Goal: Book appointment/travel/reservation

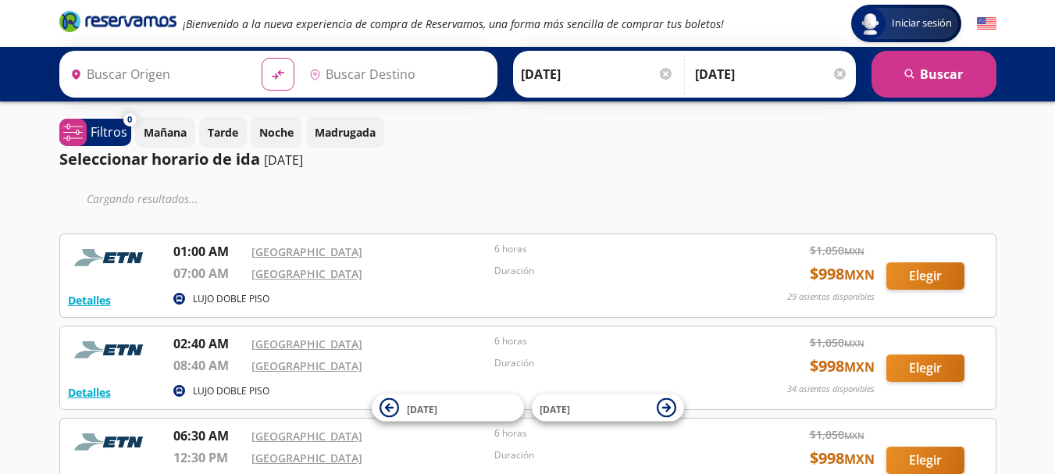
type input "[GEOGRAPHIC_DATA], [GEOGRAPHIC_DATA]"
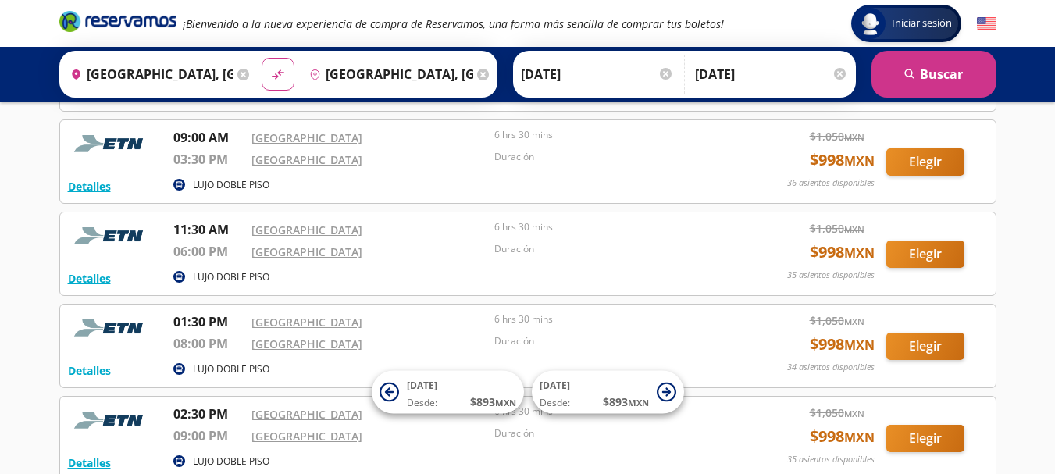
scroll to position [312, 0]
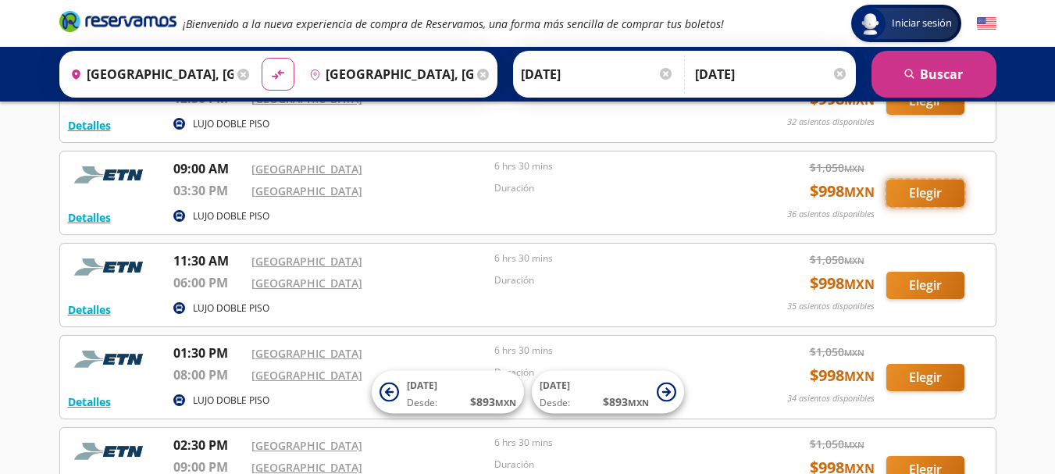
click at [944, 193] on button "Elegir" at bounding box center [925, 193] width 78 height 27
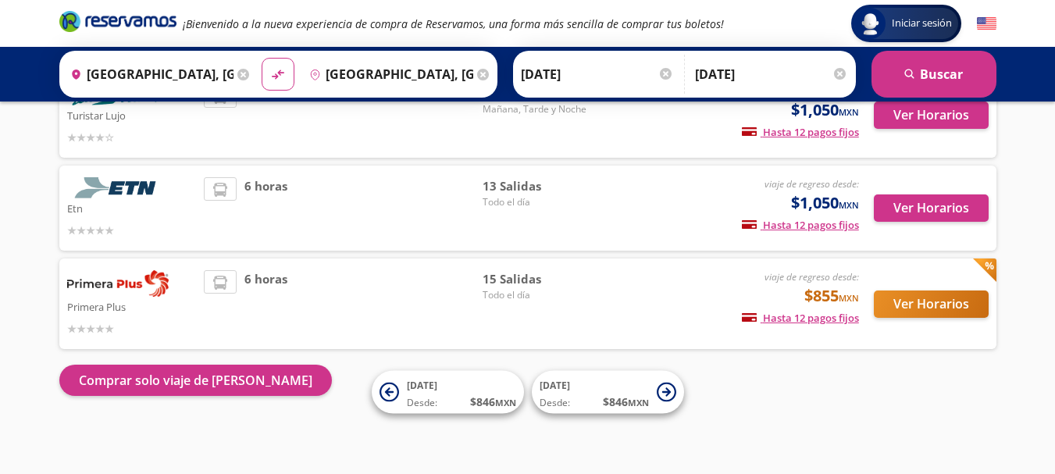
scroll to position [109, 0]
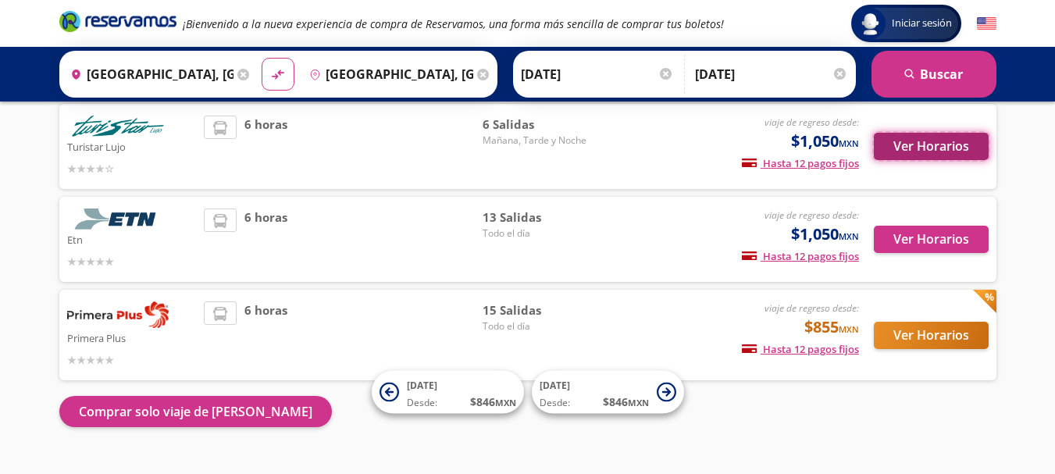
click at [908, 146] on button "Ver Horarios" at bounding box center [931, 146] width 115 height 27
